Goal: Task Accomplishment & Management: Complete application form

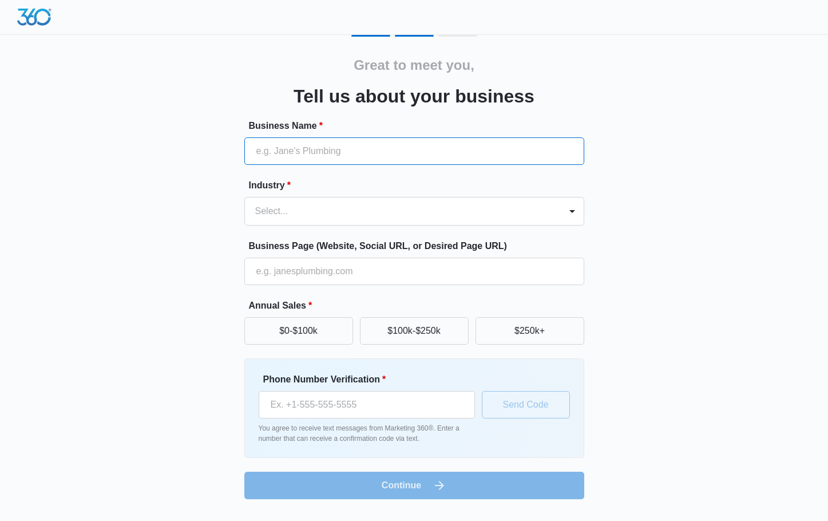
click at [364, 154] on input "Business Name *" at bounding box center [414, 150] width 340 height 27
click at [280, 156] on input "Business Name *" at bounding box center [414, 150] width 340 height 27
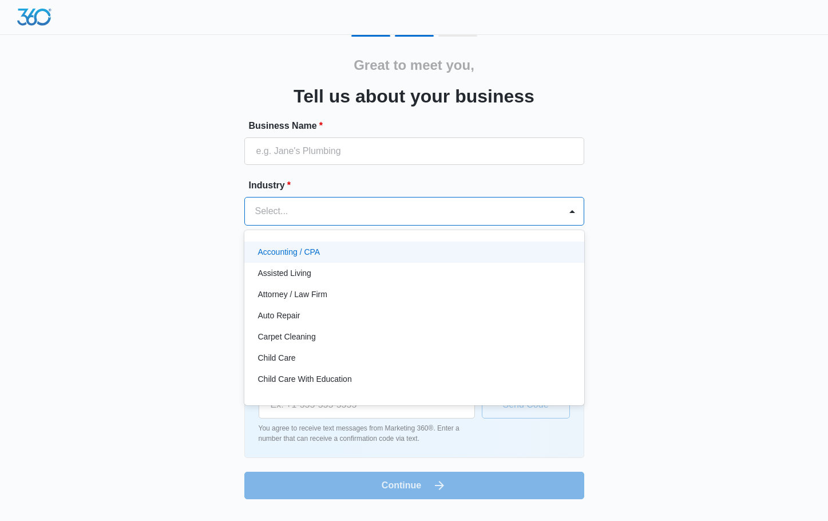
click at [407, 206] on div at bounding box center [400, 211] width 291 height 16
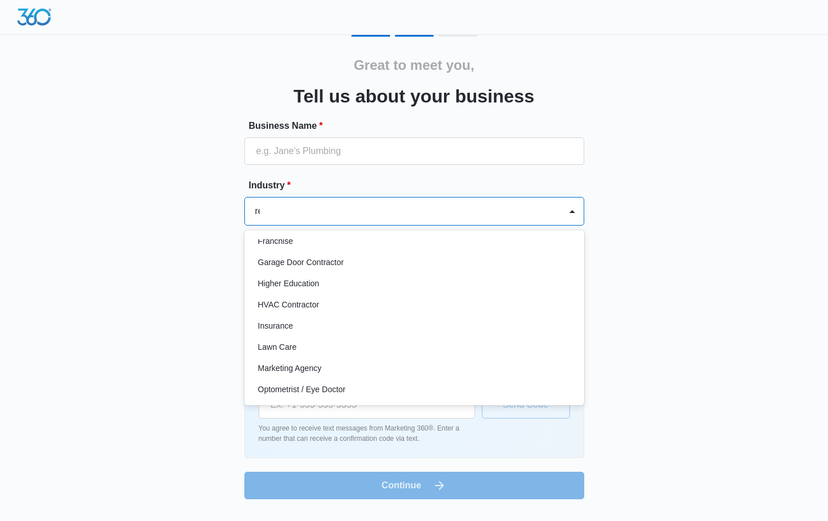
scroll to position [96, 0]
type input "ret"
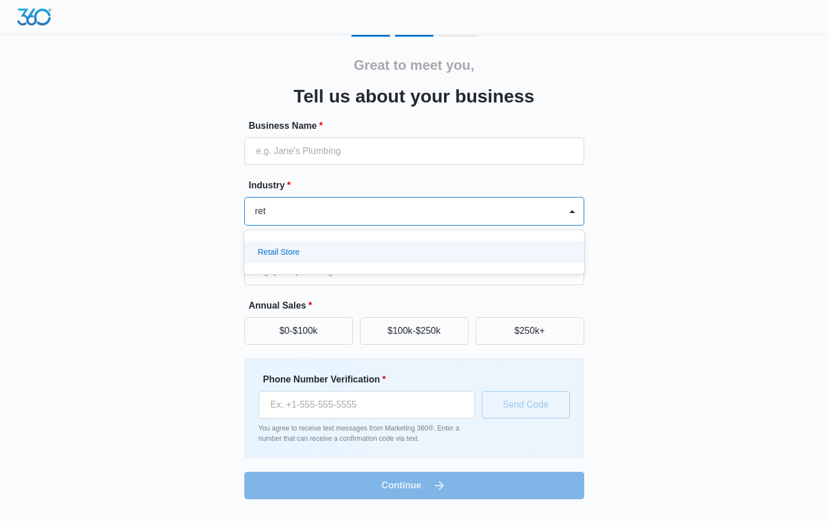
click at [344, 256] on div "Retail Store" at bounding box center [413, 252] width 310 height 12
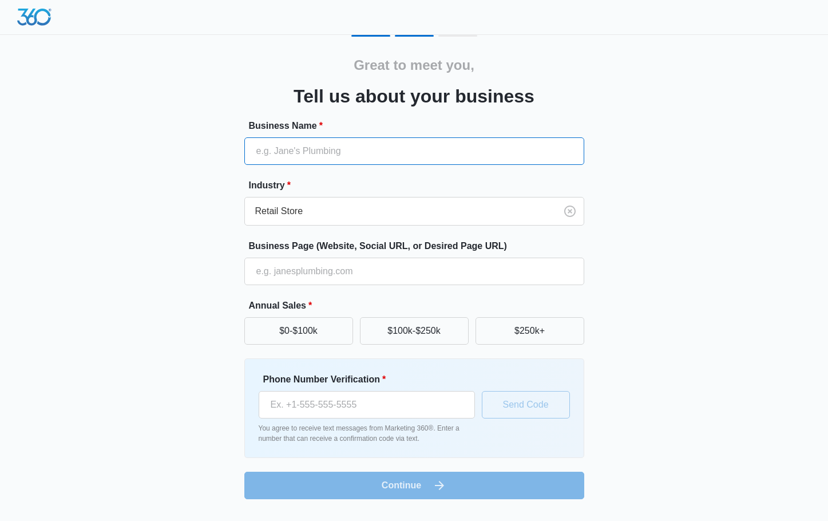
click at [356, 154] on input "Business Name *" at bounding box center [414, 150] width 340 height 27
type input "A"
type input "Super Cub"
click at [331, 335] on button "$0-$100k" at bounding box center [298, 330] width 109 height 27
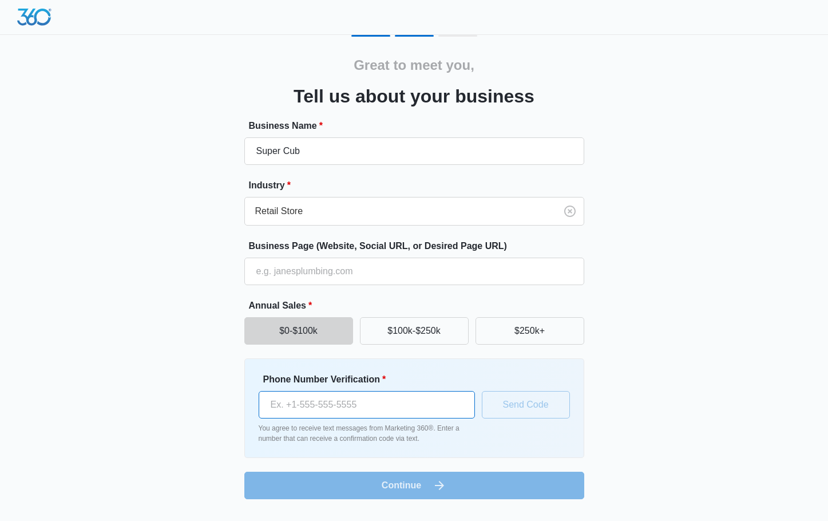
click at [352, 400] on input "Phone Number Verification *" at bounding box center [367, 404] width 216 height 27
type input "[PHONE_NUMBER]"
click at [501, 412] on button "Send Code" at bounding box center [526, 404] width 88 height 27
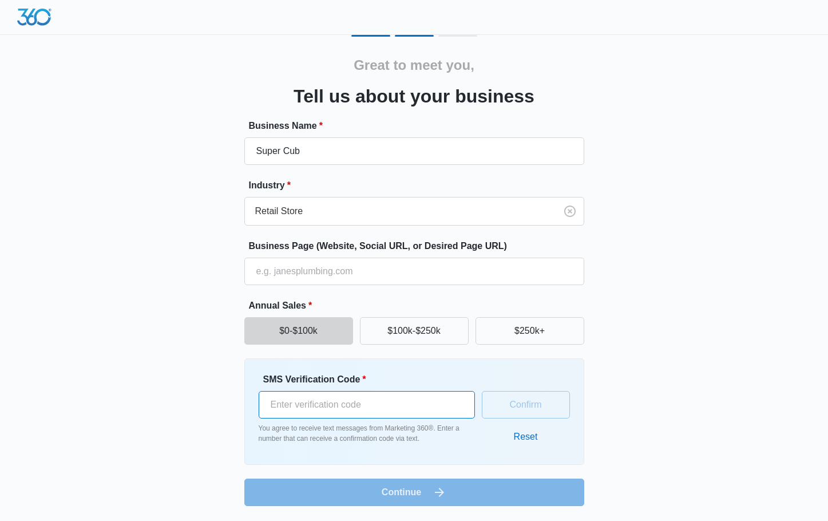
click at [352, 413] on input "SMS Verification Code *" at bounding box center [367, 404] width 216 height 27
type input "559781"
click at [510, 407] on button "Confirm" at bounding box center [526, 404] width 88 height 27
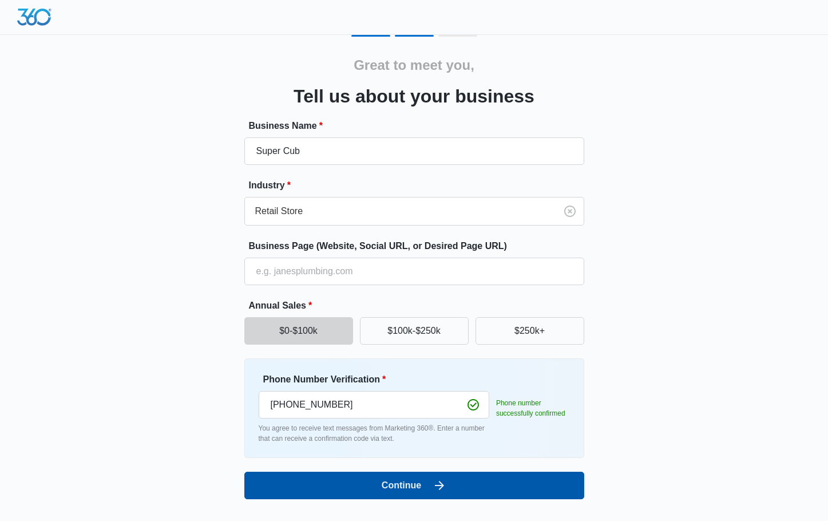
click at [459, 482] on button "Continue" at bounding box center [414, 484] width 340 height 27
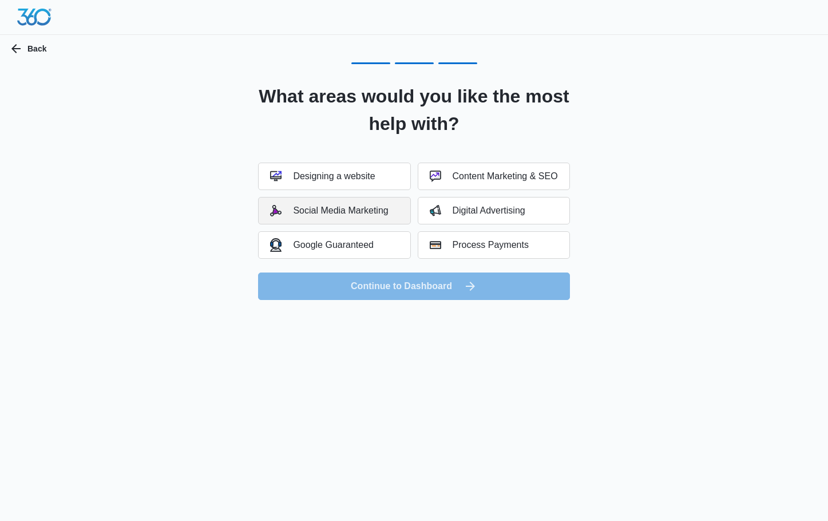
click at [367, 212] on div "Social Media Marketing" at bounding box center [329, 210] width 118 height 11
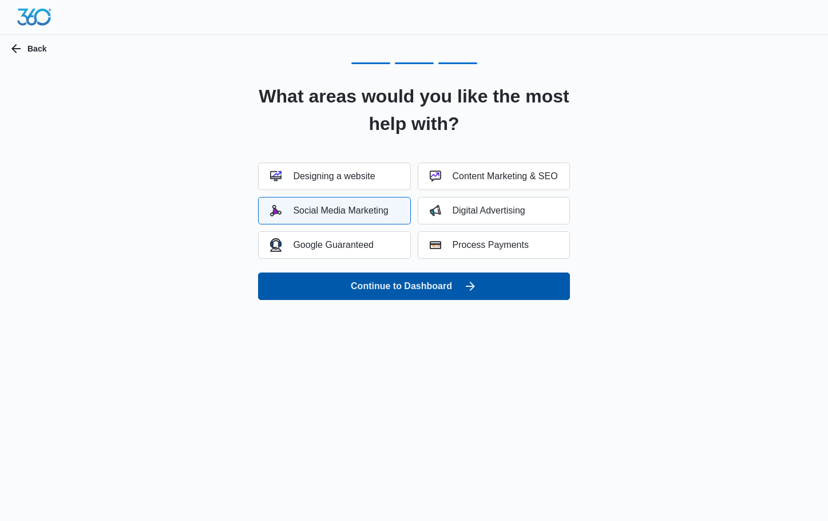
click at [413, 284] on button "Continue to Dashboard" at bounding box center [413, 285] width 311 height 27
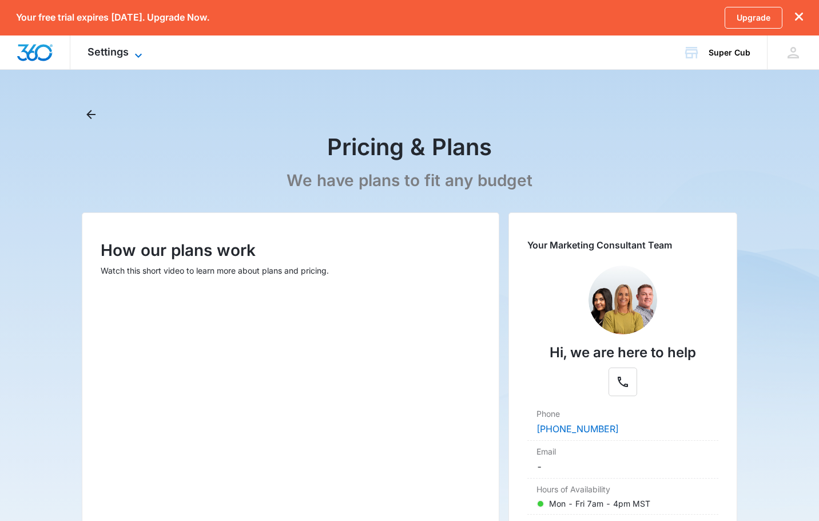
click at [108, 49] on span "Settings" at bounding box center [108, 52] width 41 height 12
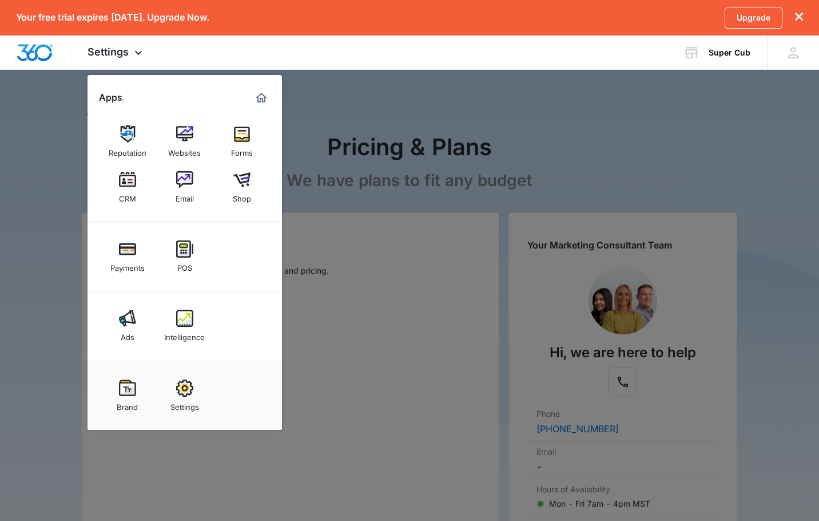
click at [191, 394] on img at bounding box center [184, 387] width 17 height 17
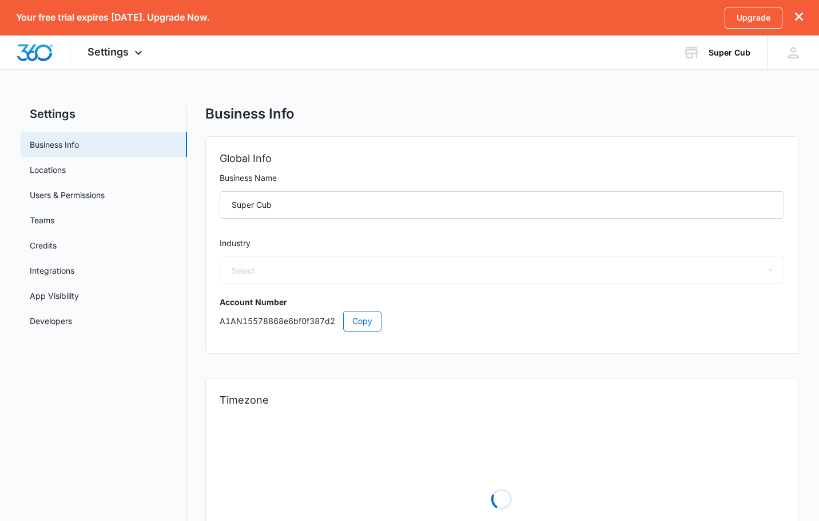
select select "12"
select select "US"
select select "America/Chicago"
click at [57, 244] on link "Credits" at bounding box center [43, 245] width 27 height 12
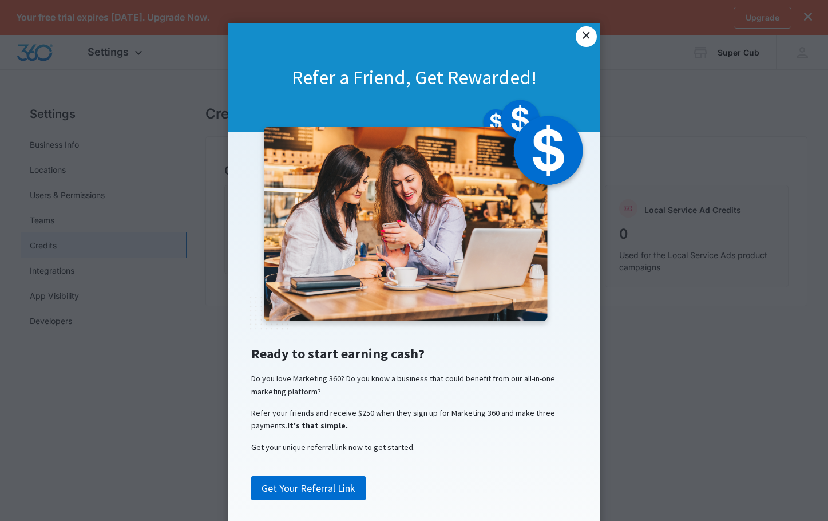
click at [581, 34] on link "×" at bounding box center [586, 36] width 21 height 21
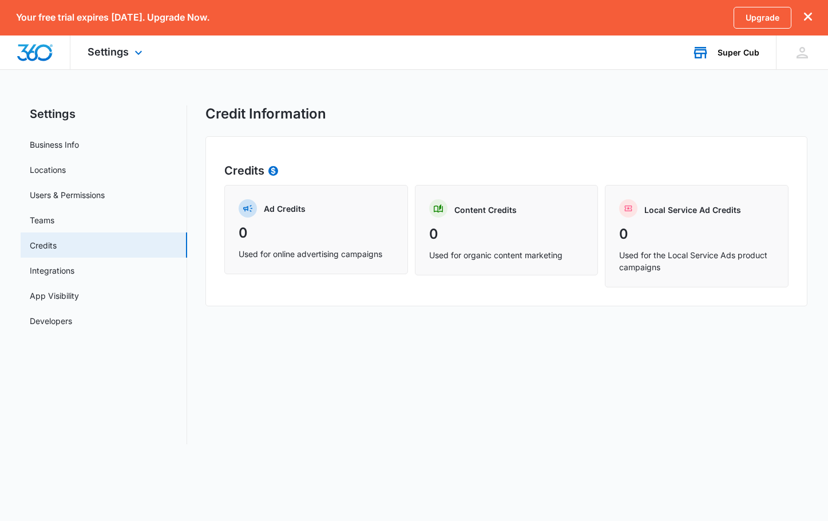
click at [750, 53] on div "Super Cub" at bounding box center [738, 52] width 42 height 9
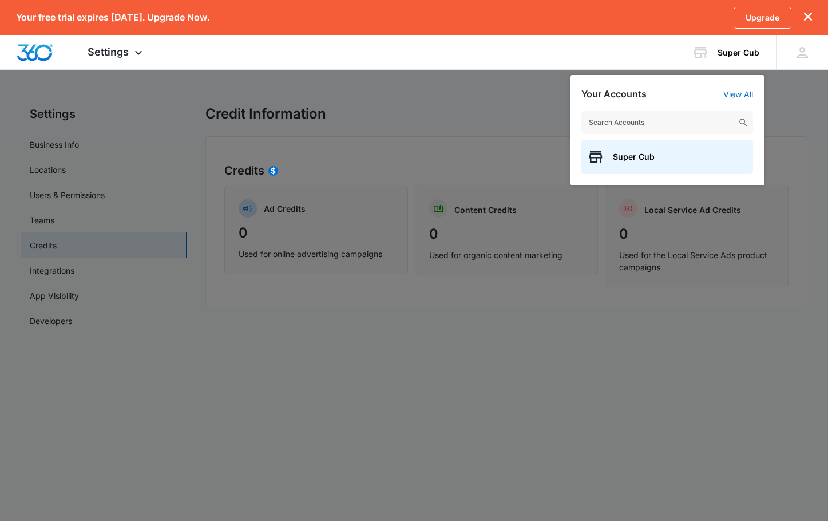
click at [440, 98] on div at bounding box center [414, 260] width 828 height 521
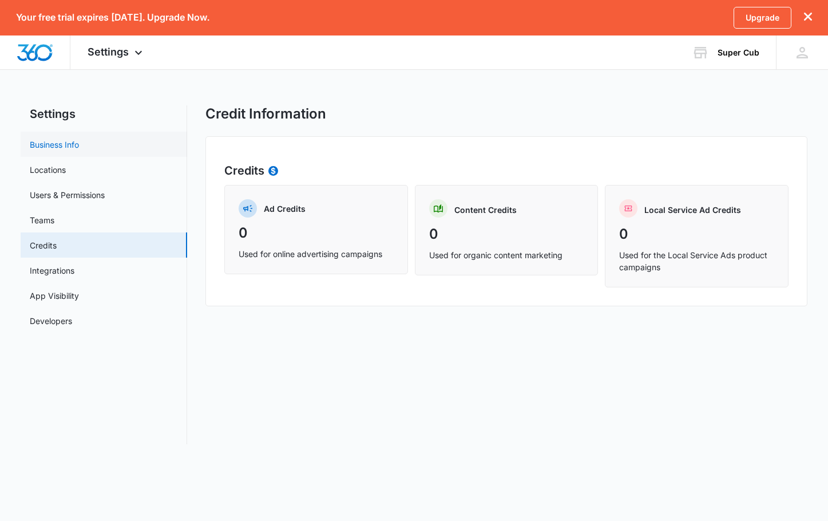
click at [46, 141] on link "Business Info" at bounding box center [54, 144] width 49 height 12
select select "12"
select select "US"
select select "America/Chicago"
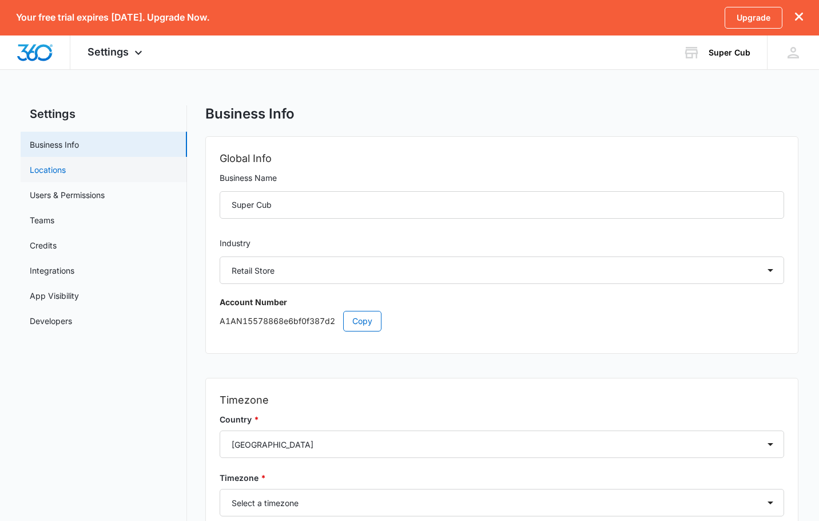
click at [66, 164] on link "Locations" at bounding box center [48, 170] width 36 height 12
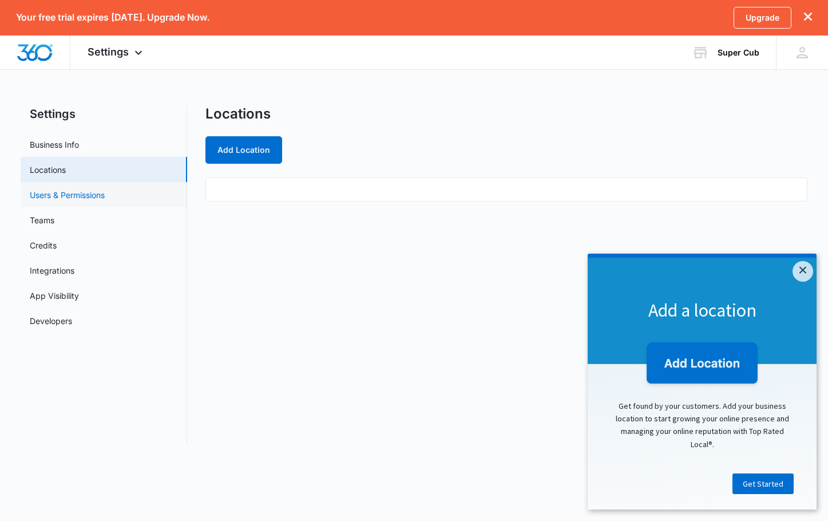
click at [89, 198] on link "Users & Permissions" at bounding box center [67, 195] width 75 height 12
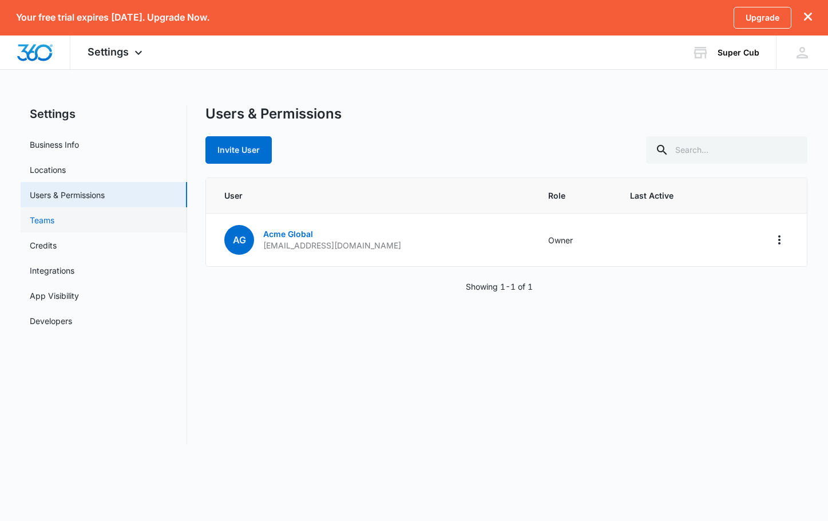
click at [54, 225] on link "Teams" at bounding box center [42, 220] width 25 height 12
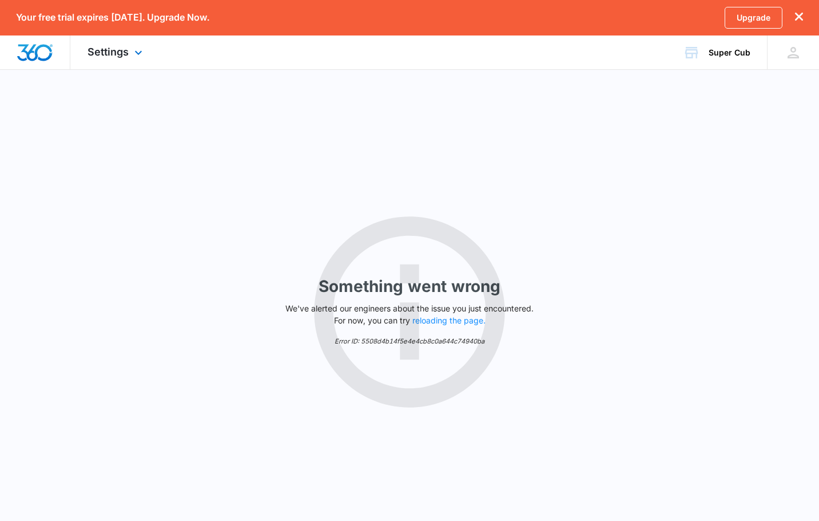
click at [38, 58] on img "Dashboard" at bounding box center [35, 52] width 37 height 17
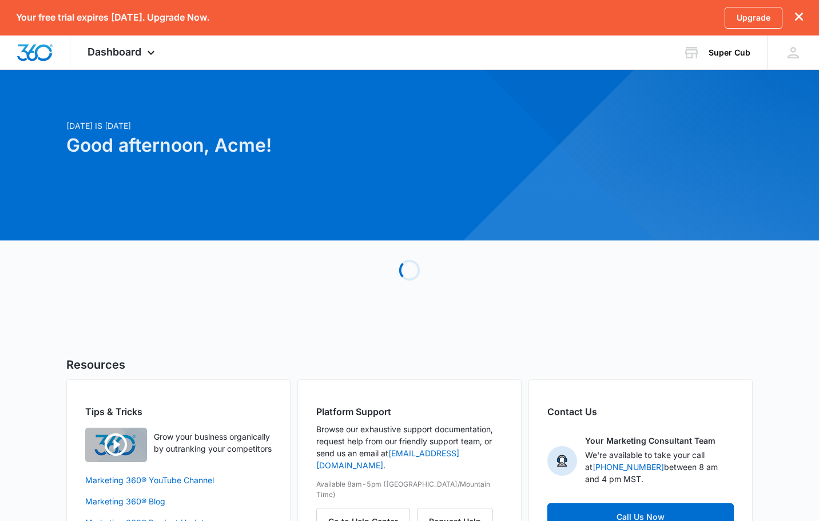
drag, startPoint x: 805, startPoint y: 14, endPoint x: 792, endPoint y: 21, distance: 14.6
click at [807, 14] on div "Your free trial expires in 14 days. Upgrade Now. Upgrade" at bounding box center [409, 17] width 819 height 35
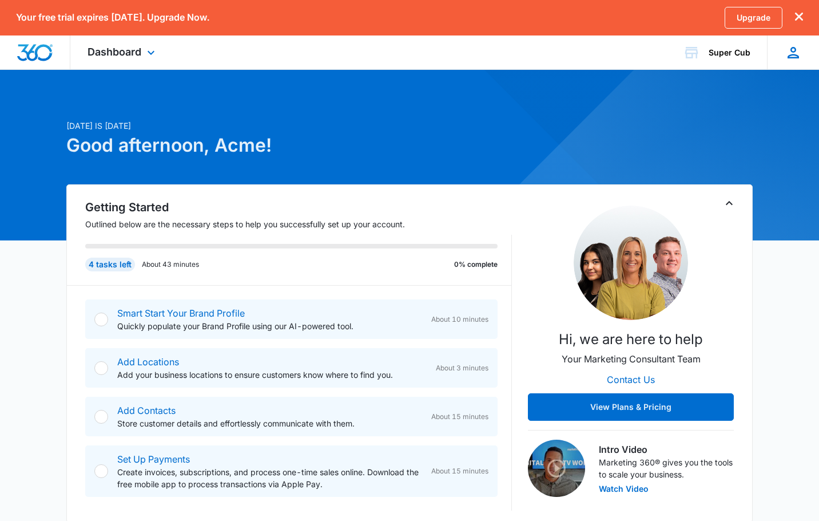
click at [797, 17] on icon "dismiss this dialog" at bounding box center [799, 17] width 8 height 8
